Goal: Navigation & Orientation: Find specific page/section

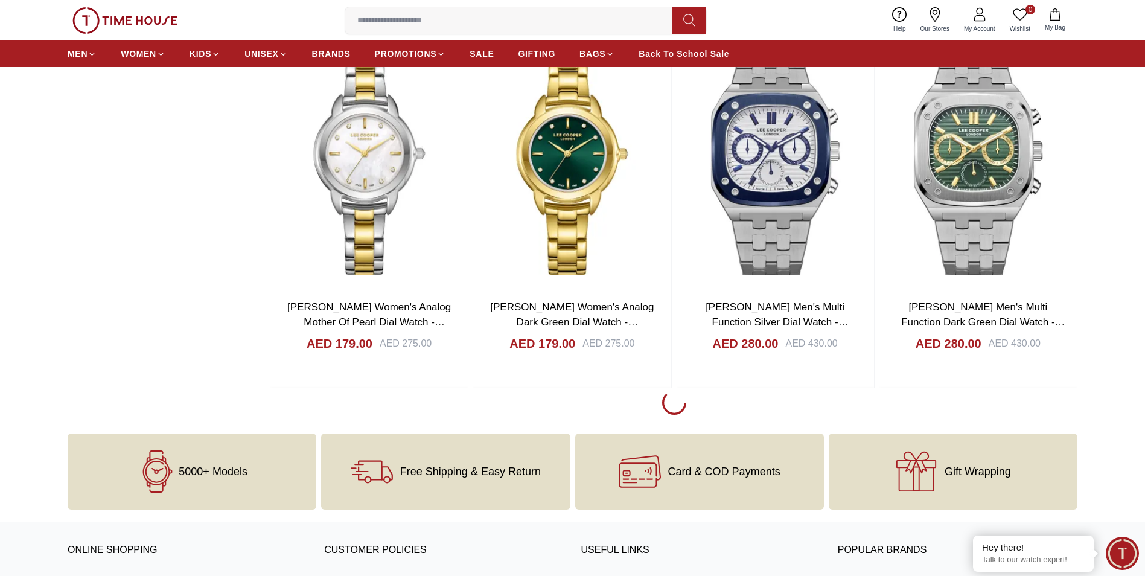
scroll to position [1993, 0]
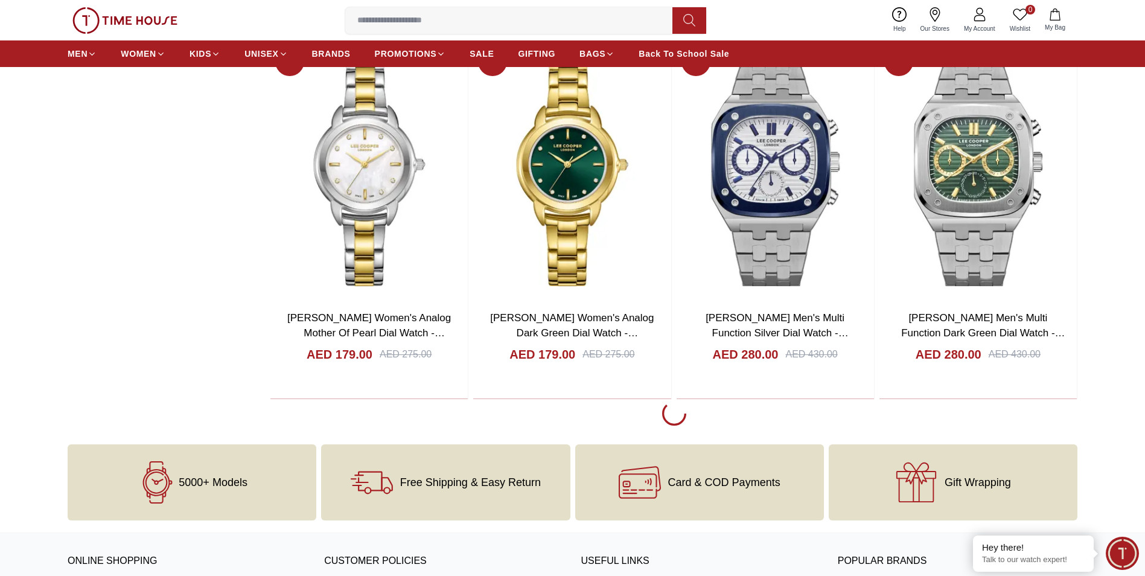
scroll to position [1932, 0]
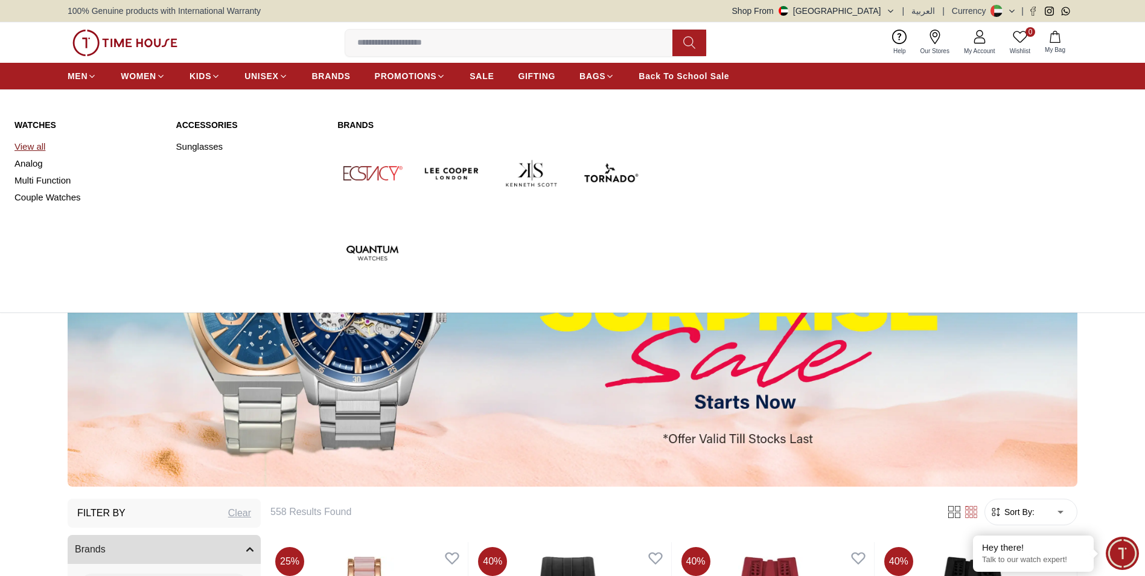
click at [38, 140] on link "View all" at bounding box center [87, 146] width 147 height 17
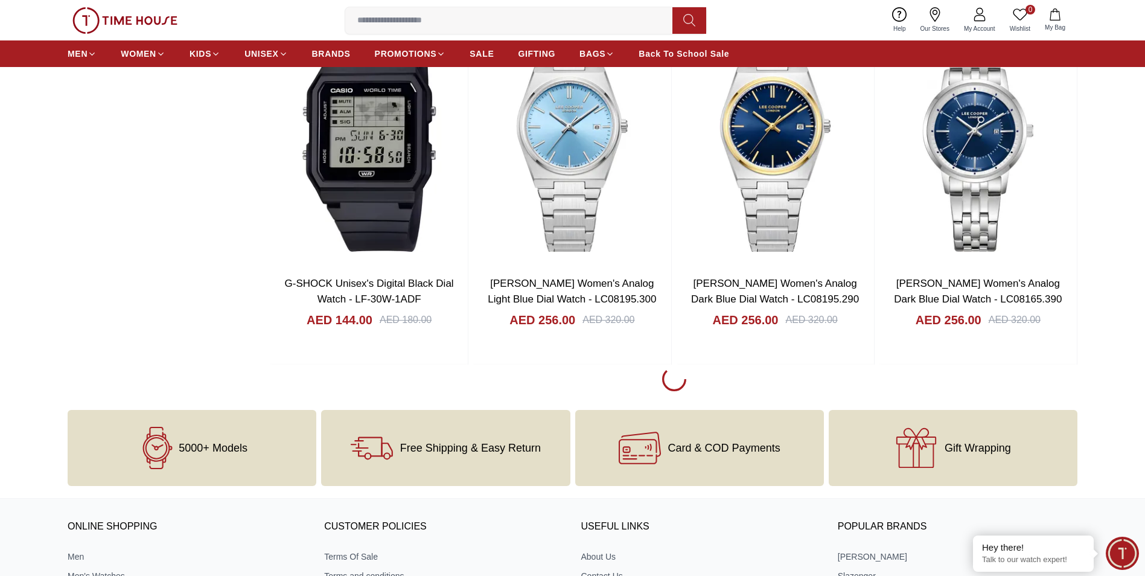
scroll to position [1630, 0]
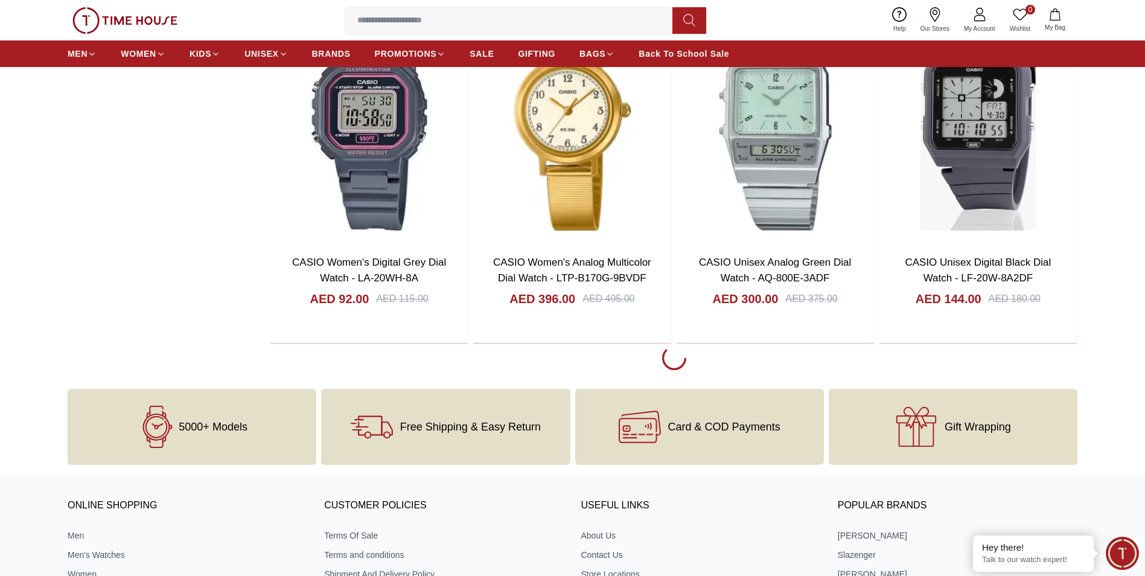
scroll to position [5253, 0]
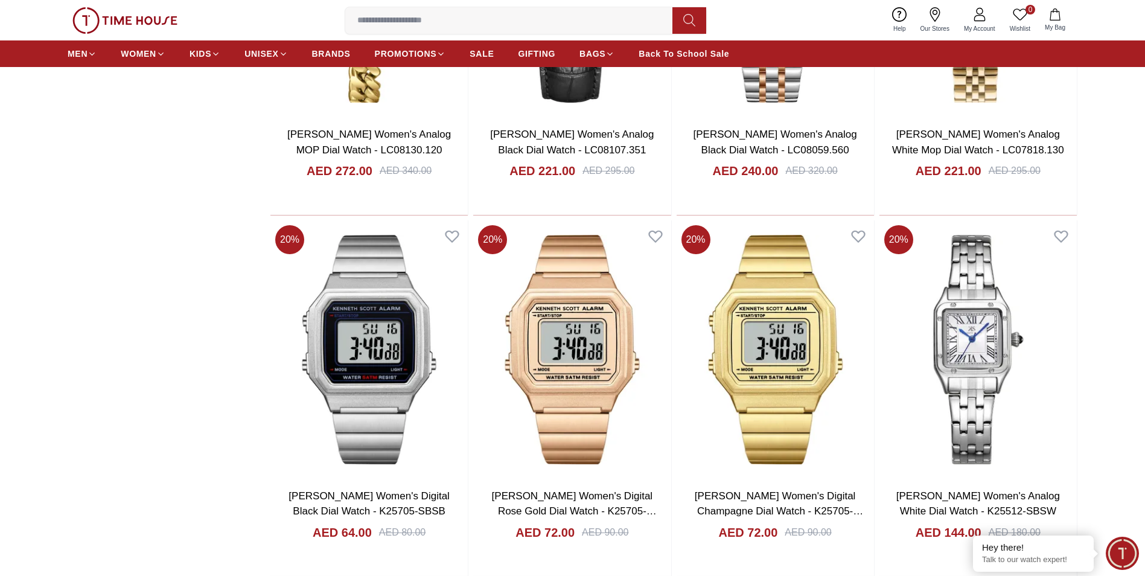
scroll to position [8997, 0]
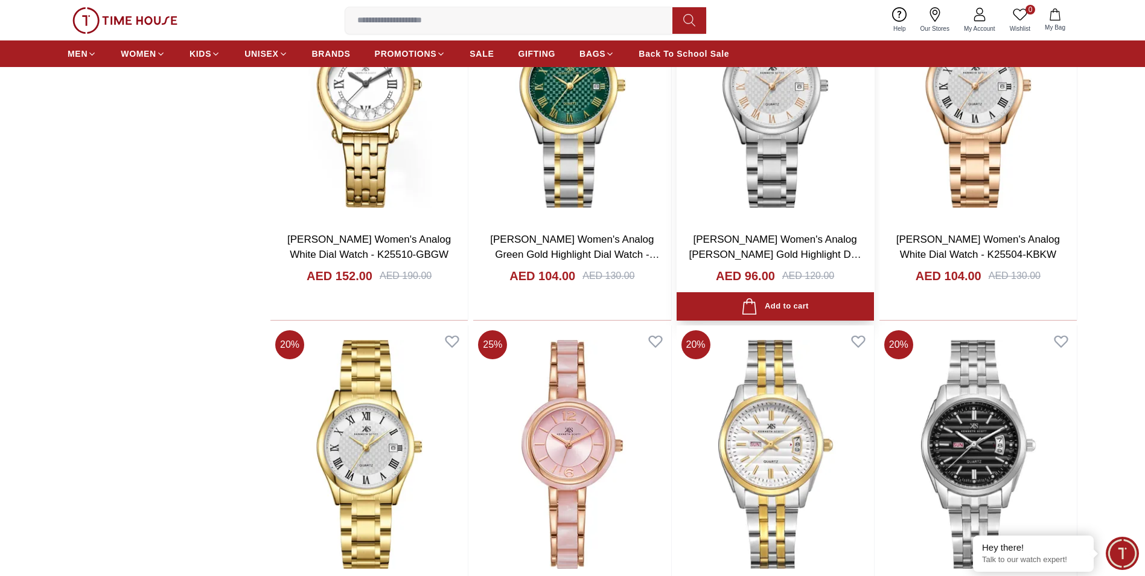
scroll to position [10095, 0]
